Goal: Information Seeking & Learning: Learn about a topic

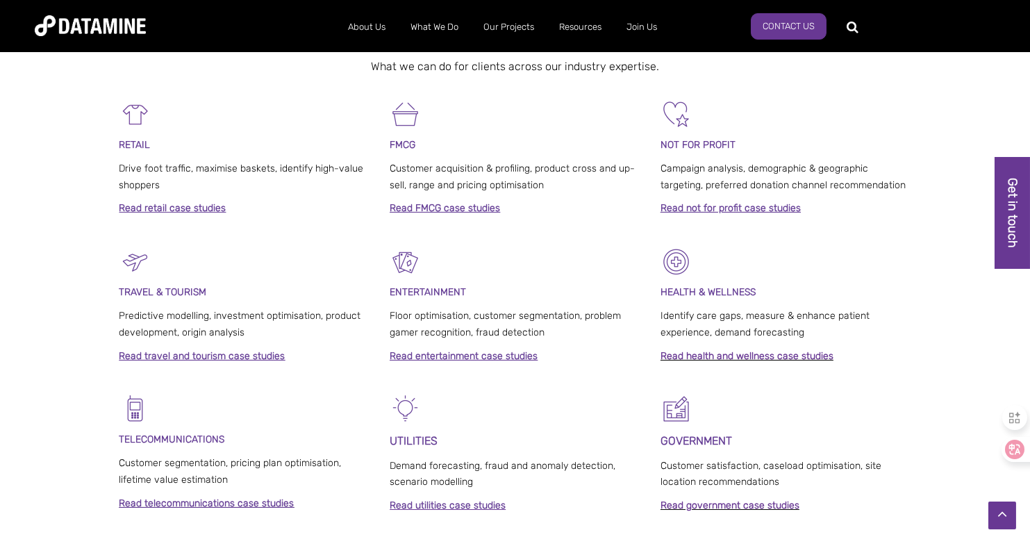
scroll to position [694, 0]
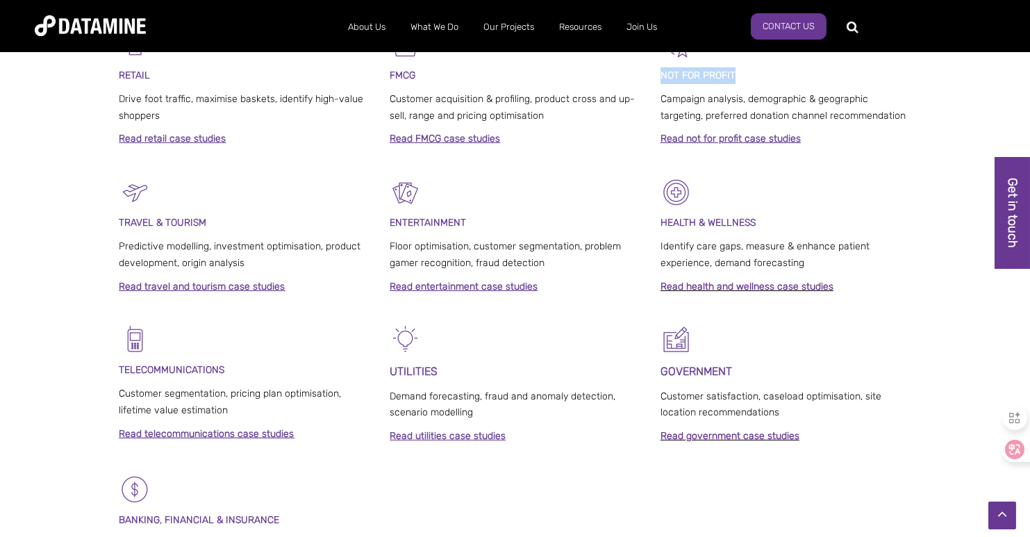
drag, startPoint x: 658, startPoint y: 75, endPoint x: 753, endPoint y: 74, distance: 95.1
click at [753, 74] on div "RETAIL Drive foot traffic, maximise baskets, identify high-value shoppers Read …" at bounding box center [515, 102] width 792 height 147
click at [865, 177] on p at bounding box center [785, 191] width 251 height 31
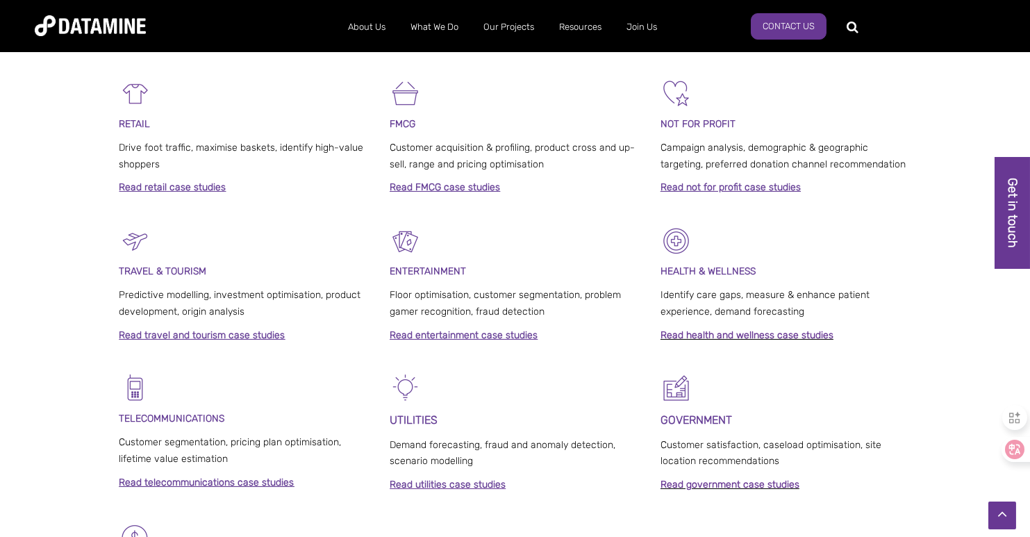
scroll to position [625, 0]
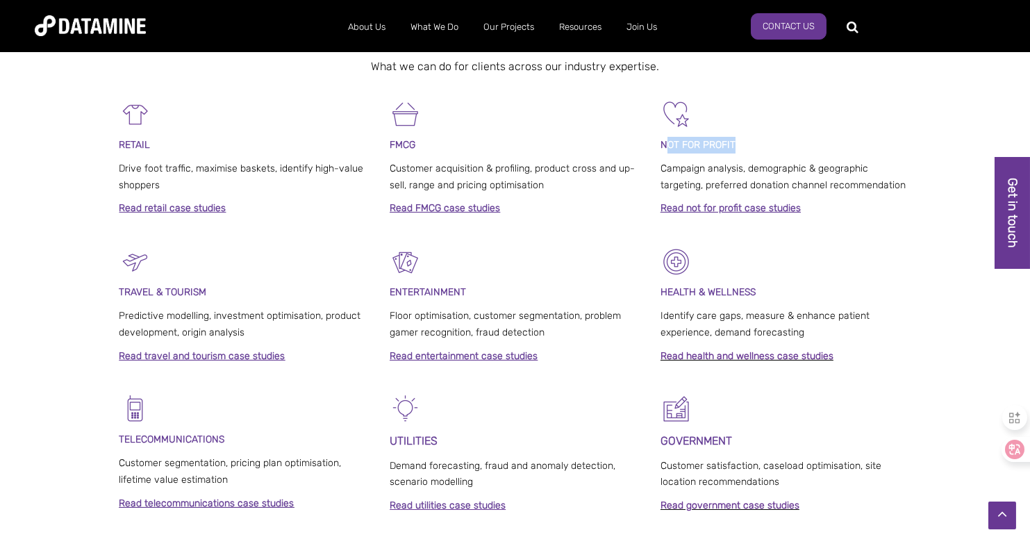
drag, startPoint x: 719, startPoint y: 144, endPoint x: 769, endPoint y: 144, distance: 50.7
click at [769, 144] on p "NOT FOR PROFIT" at bounding box center [785, 145] width 251 height 17
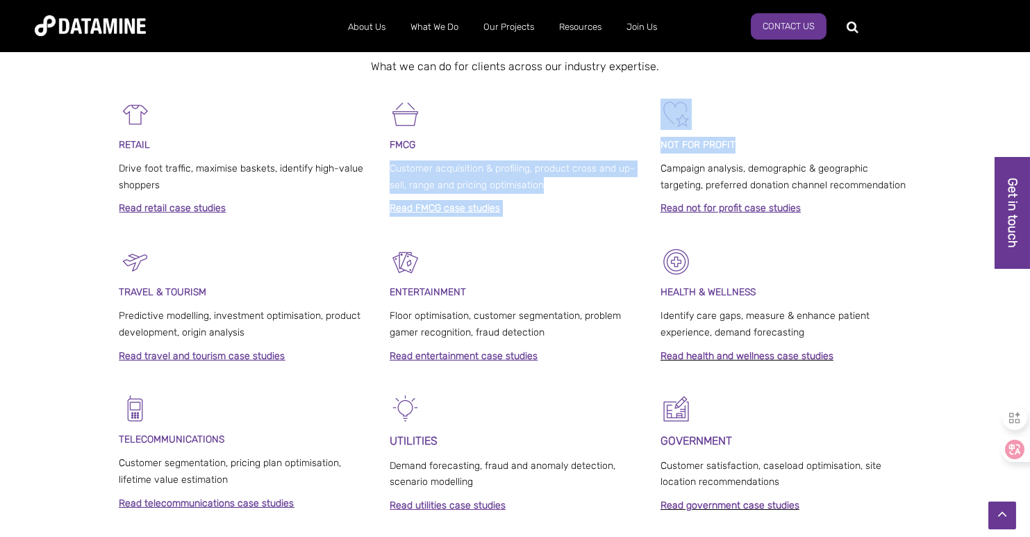
drag, startPoint x: 627, startPoint y: 142, endPoint x: 762, endPoint y: 142, distance: 134.7
click at [762, 142] on div "RETAIL Drive foot traffic, maximise baskets, identify high-value shoppers Read …" at bounding box center [515, 172] width 792 height 147
click at [762, 140] on p "NOT FOR PROFIT" at bounding box center [785, 145] width 251 height 17
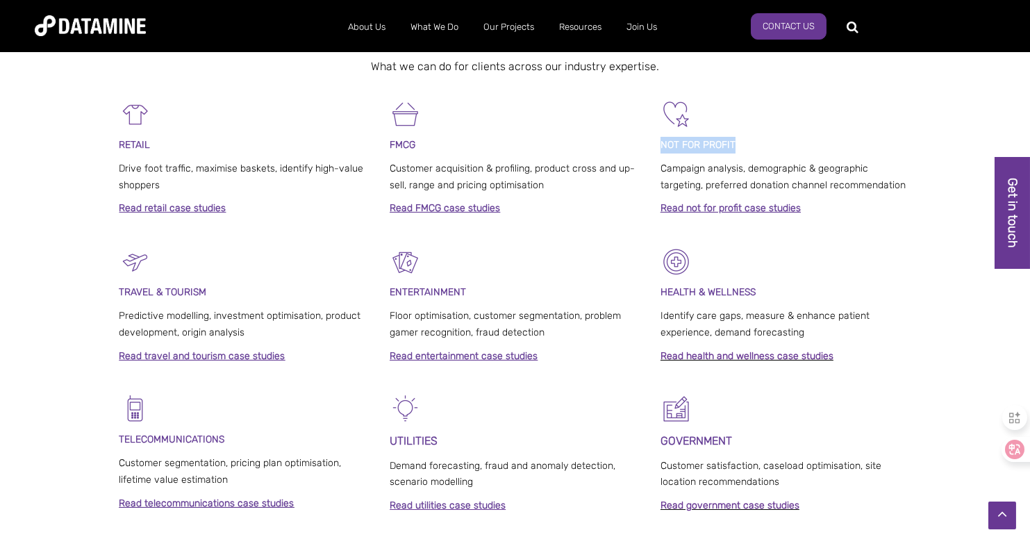
drag, startPoint x: 741, startPoint y: 142, endPoint x: 655, endPoint y: 144, distance: 86.1
click at [655, 144] on div "RETAIL Drive foot traffic, maximise baskets, identify high-value shoppers Read …" at bounding box center [515, 172] width 792 height 147
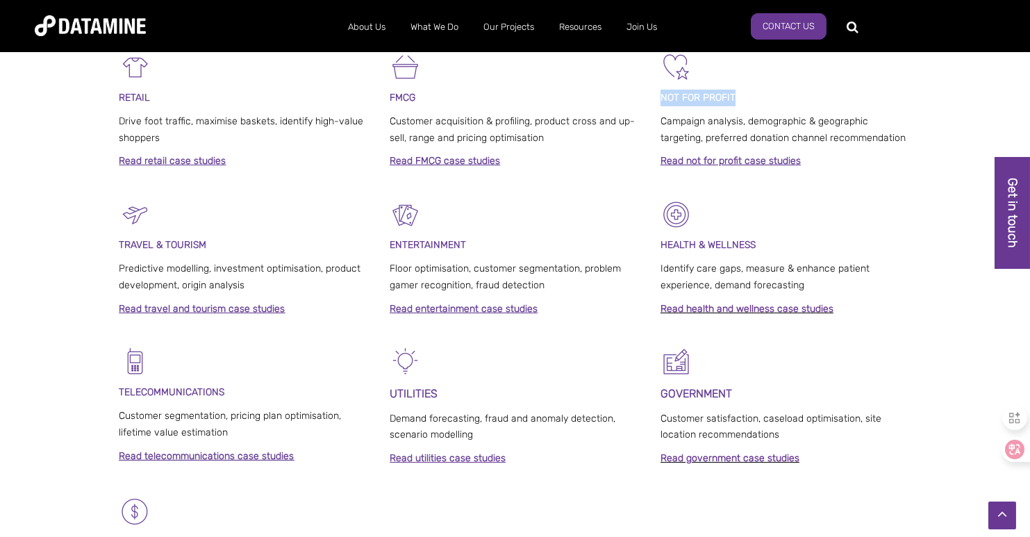
scroll to position [694, 0]
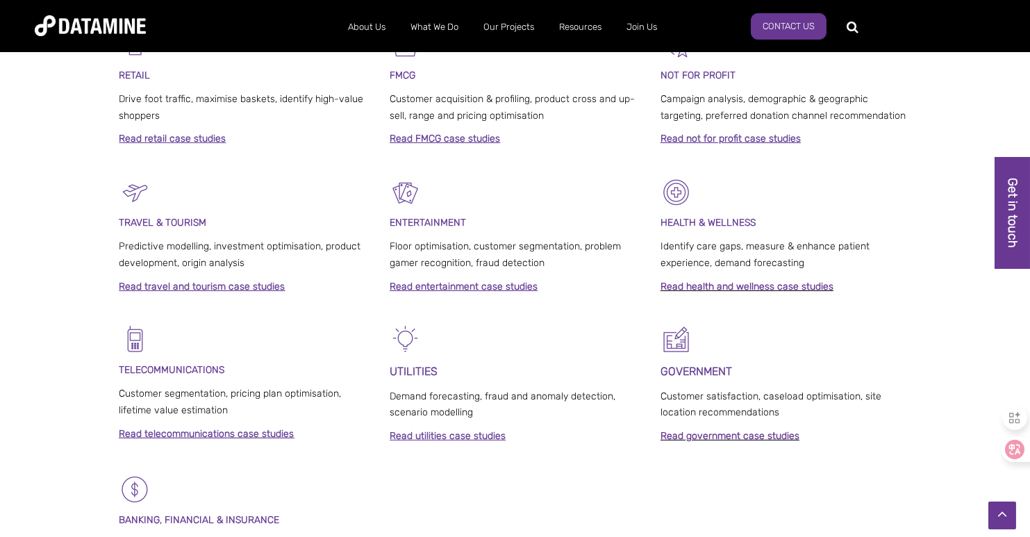
drag, startPoint x: 700, startPoint y: 76, endPoint x: 886, endPoint y: 340, distance: 322.9
click at [886, 340] on p at bounding box center [785, 339] width 251 height 31
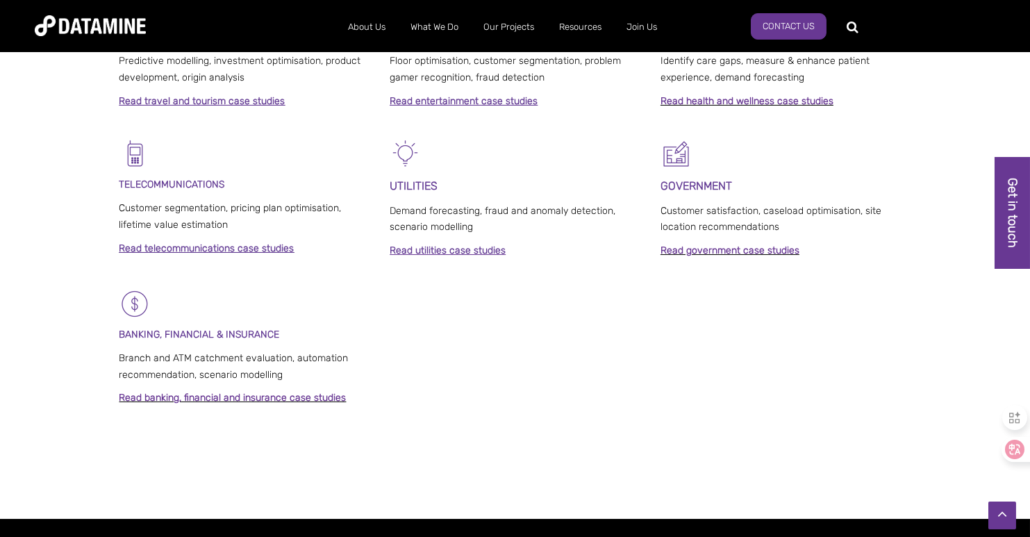
scroll to position [880, 0]
